Goal: Transaction & Acquisition: Purchase product/service

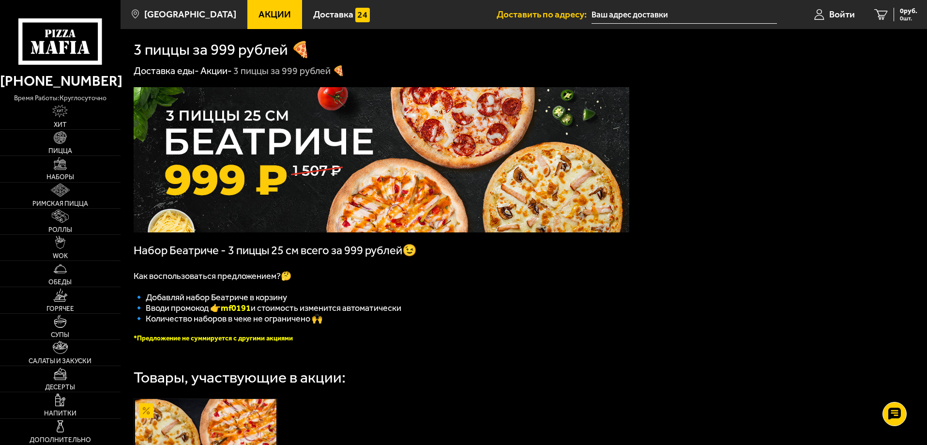
click at [259, 10] on span "Акции" at bounding box center [274, 14] width 32 height 9
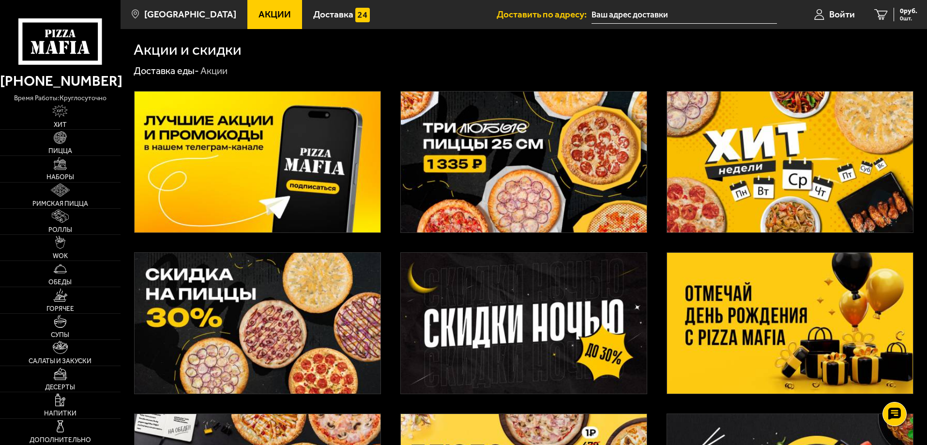
click at [286, 341] on img at bounding box center [258, 323] width 246 height 141
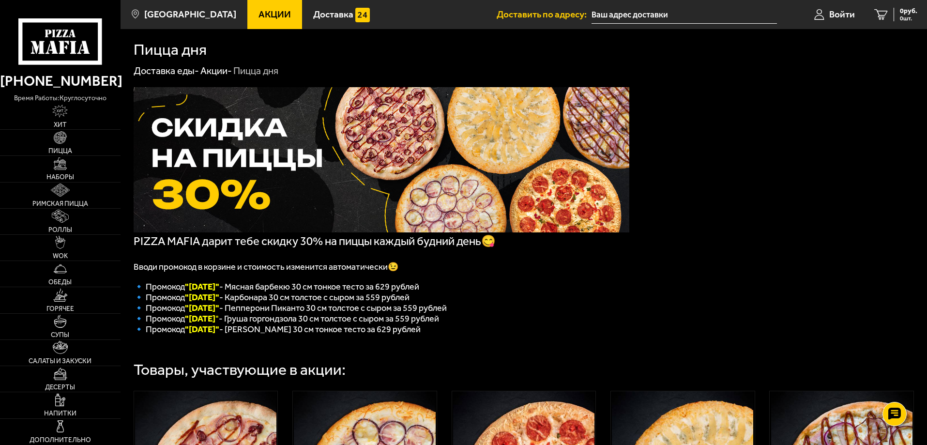
click at [258, 15] on span "Акции" at bounding box center [274, 14] width 32 height 9
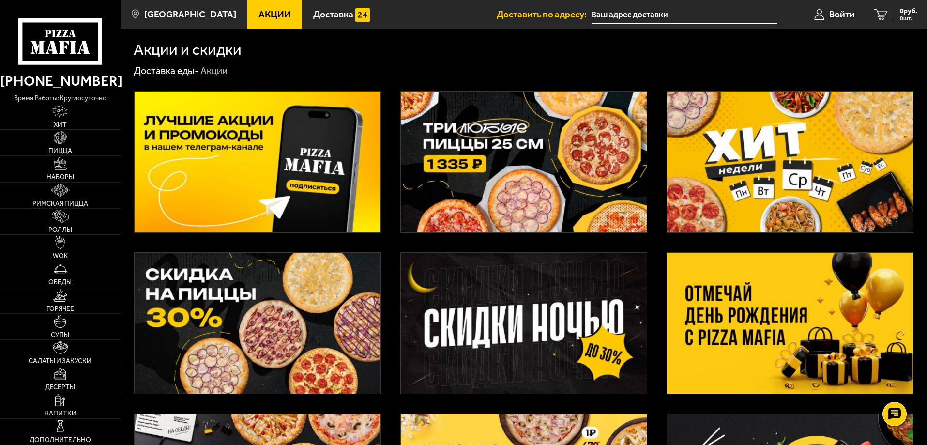
click at [823, 144] on img at bounding box center [790, 161] width 246 height 141
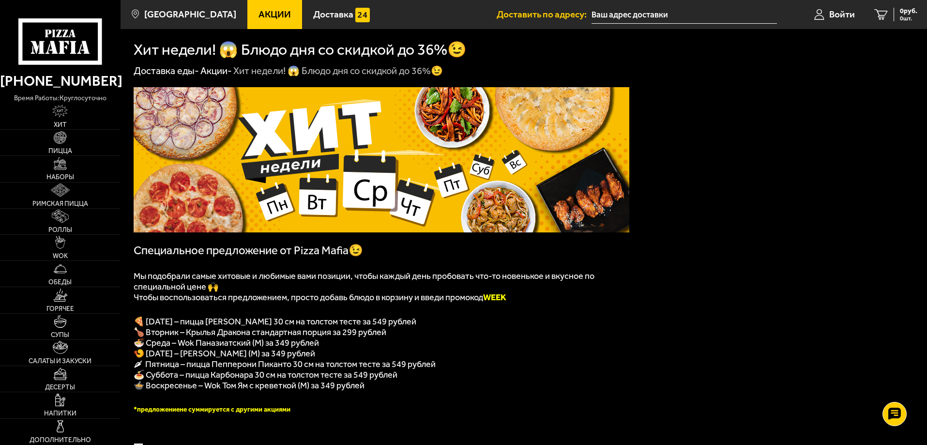
click at [270, 16] on span "Акции" at bounding box center [274, 14] width 32 height 9
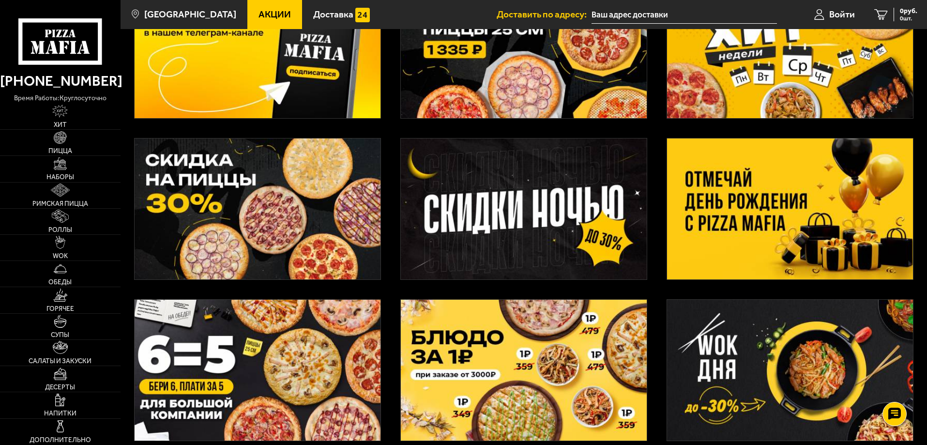
scroll to position [145, 0]
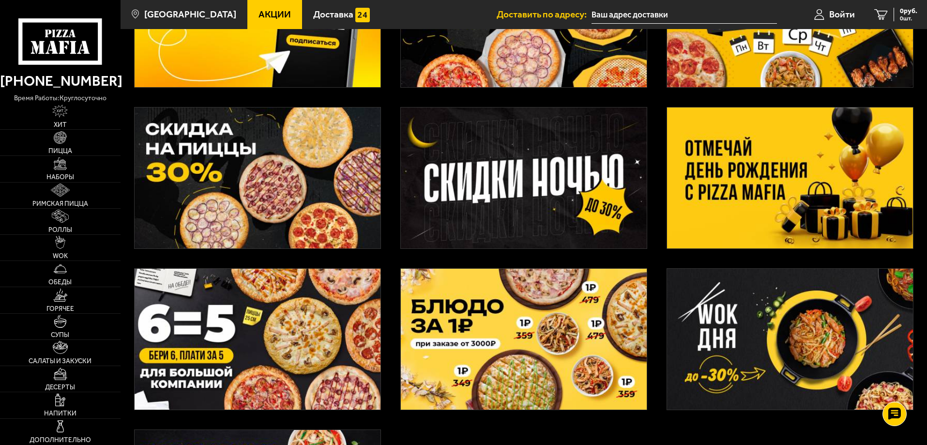
click at [822, 170] on img at bounding box center [790, 177] width 246 height 141
